Goal: Transaction & Acquisition: Purchase product/service

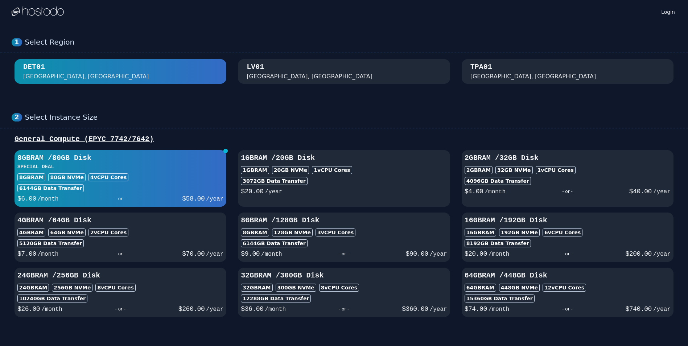
click at [306, 106] on div "2 Select Instance Size General Compute (EPYC 7742/7642) 8GB RAM / 80 GB Disk SP…" at bounding box center [344, 214] width 688 height 233
click at [149, 162] on h3 "8GB RAM / 80 GB Disk" at bounding box center [120, 158] width 206 height 10
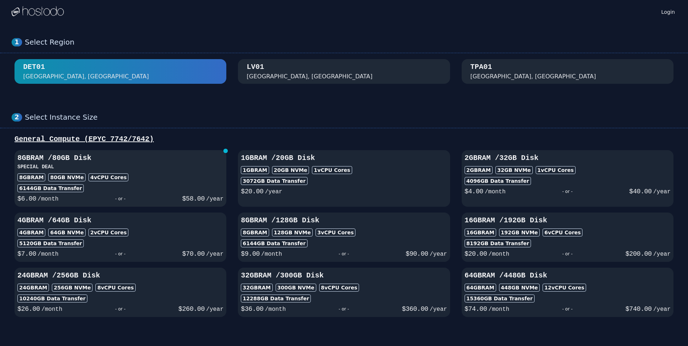
click at [149, 162] on h3 "8GB RAM / 80 GB Disk" at bounding box center [120, 158] width 206 height 10
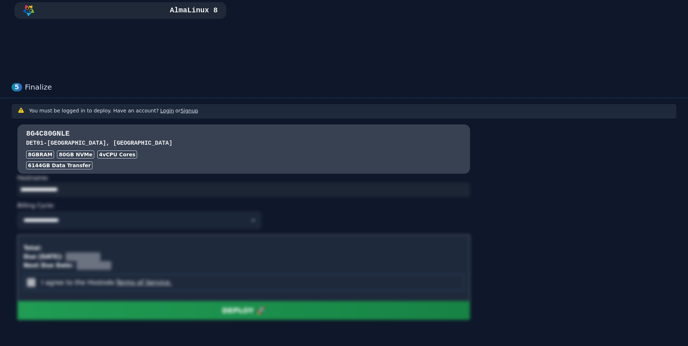
scroll to position [523, 0]
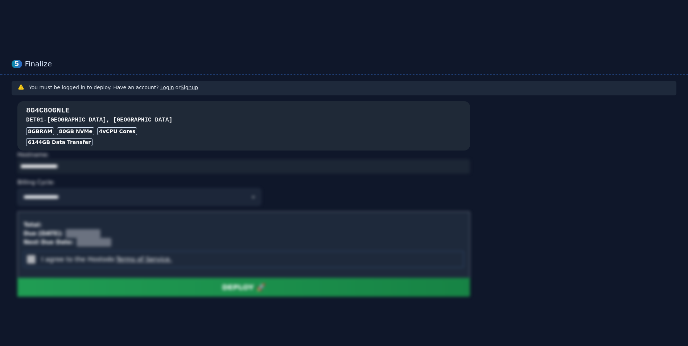
click at [231, 114] on h3 "8G4C80GNLE" at bounding box center [243, 111] width 435 height 10
click at [70, 133] on div "80 GB NVMe" at bounding box center [75, 131] width 37 height 8
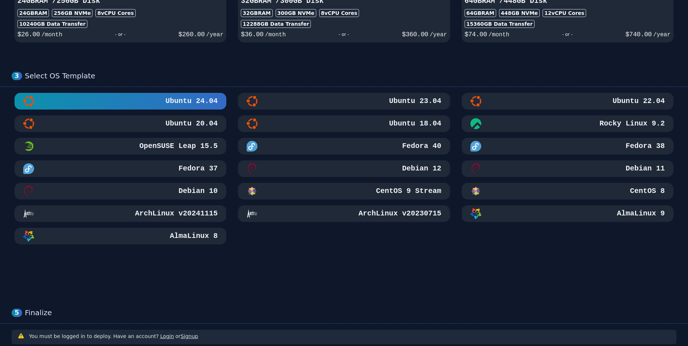
scroll to position [274, 0]
click at [437, 169] on h3 "Debian 12" at bounding box center [421, 169] width 41 height 10
